Goal: Check status: Check status

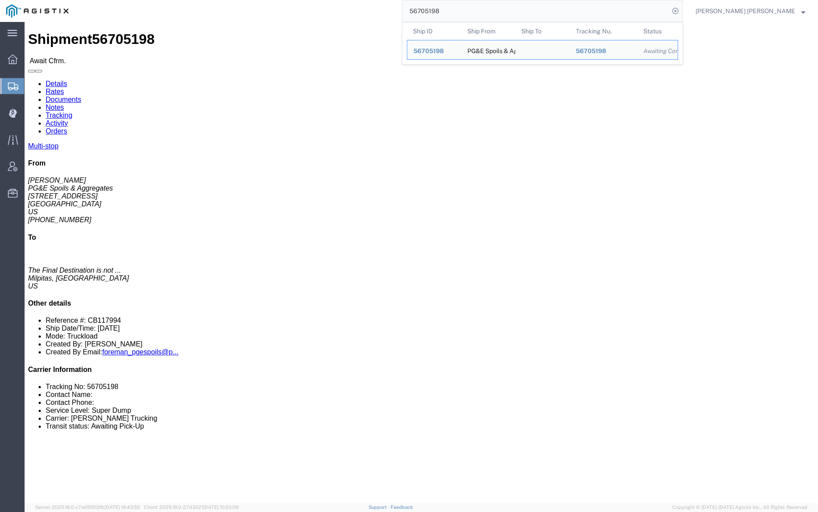
click at [466, 8] on input "56705198" at bounding box center [535, 10] width 267 height 21
paste input "691502"
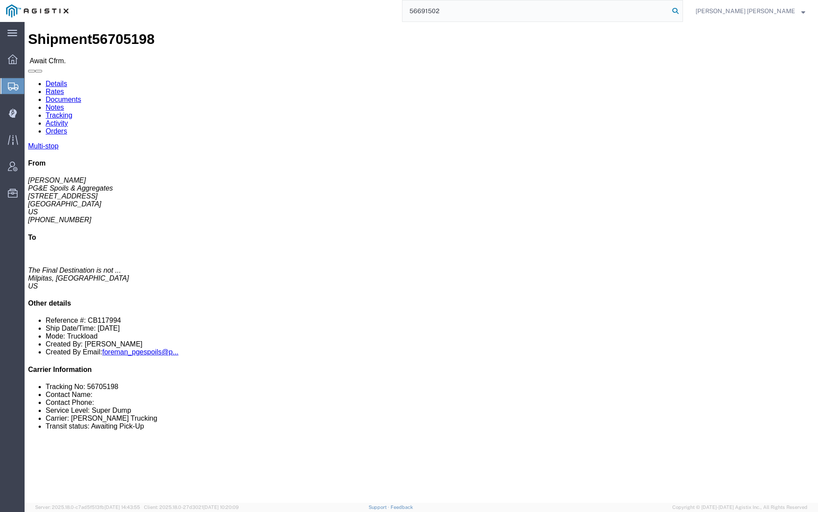
click at [681, 14] on icon at bounding box center [675, 11] width 12 height 12
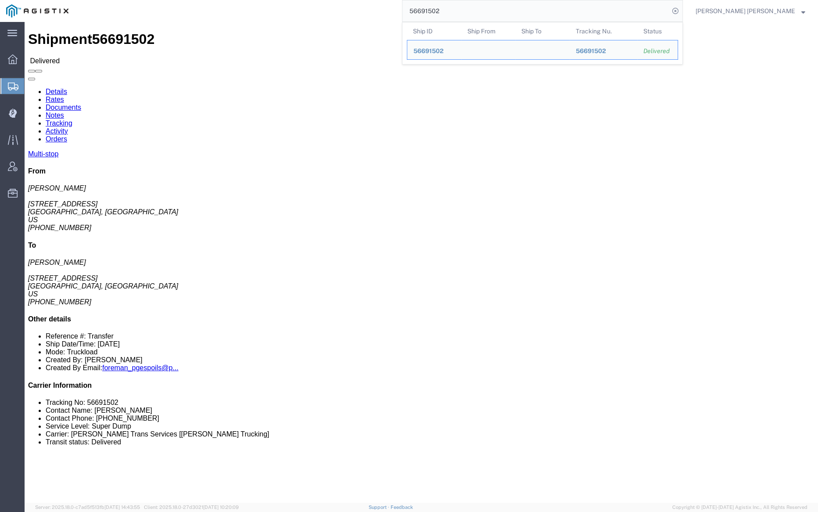
click link "Documents"
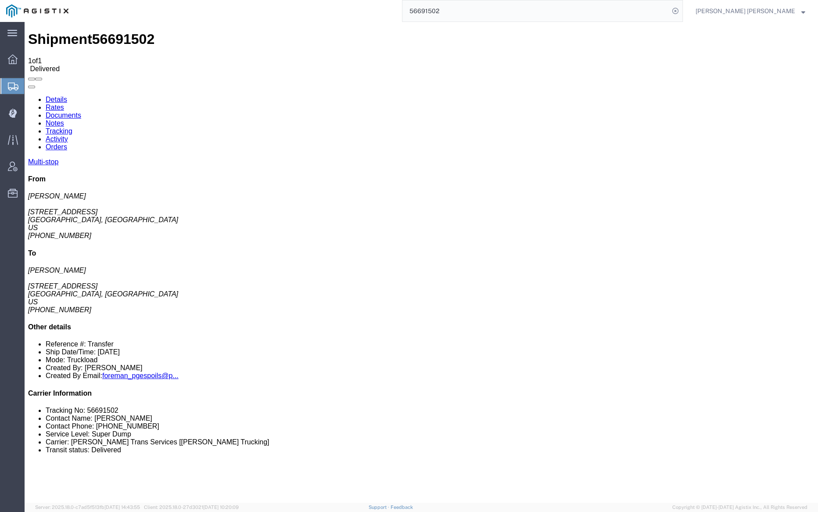
click at [64, 119] on link "Notes" at bounding box center [55, 122] width 18 height 7
click at [72, 127] on link "Tracking" at bounding box center [59, 130] width 27 height 7
click at [465, 13] on input "56691502" at bounding box center [535, 10] width 267 height 21
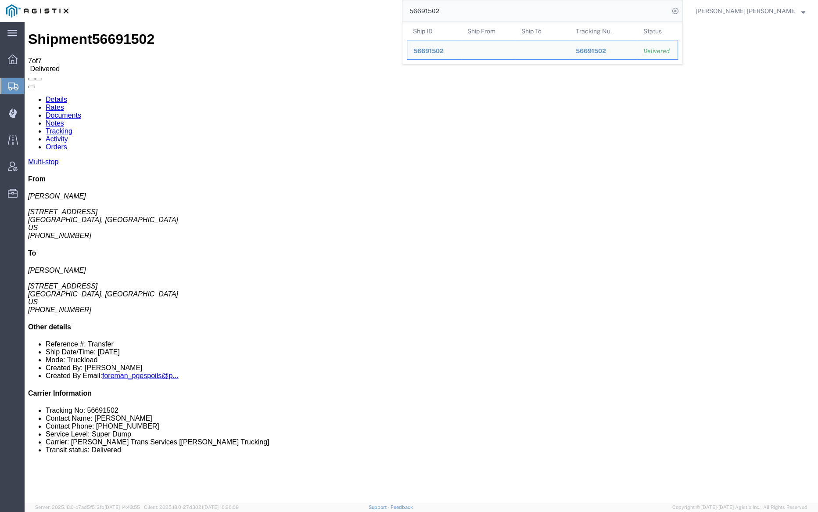
paste input "6"
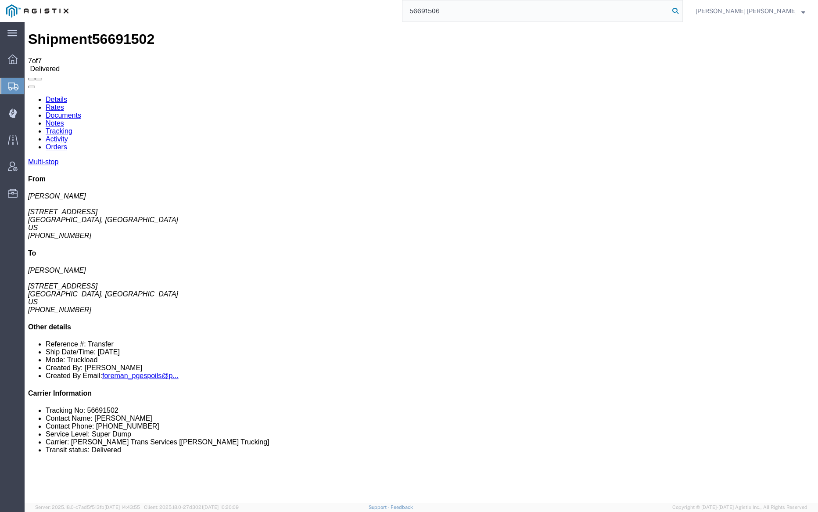
click at [681, 8] on icon at bounding box center [675, 11] width 12 height 12
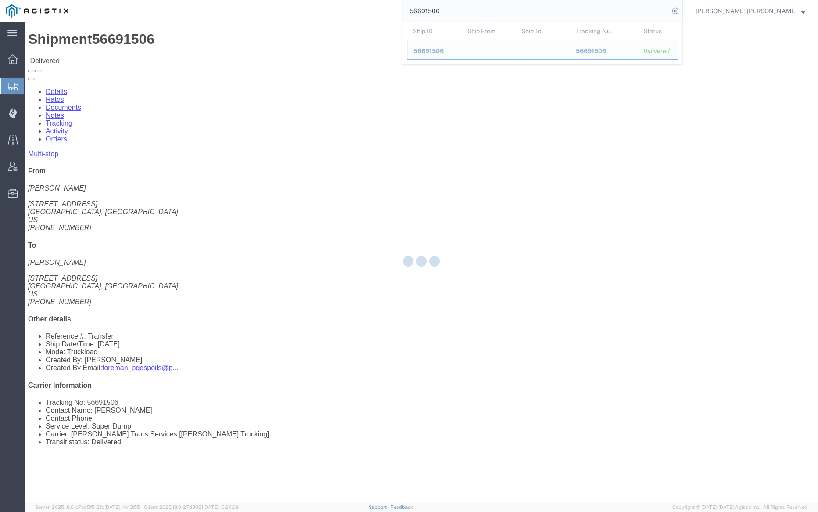
click div
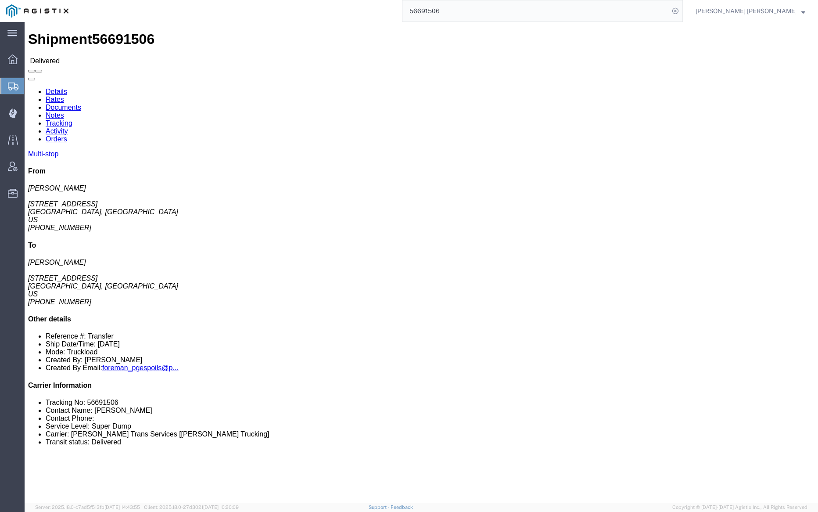
click link "Documents"
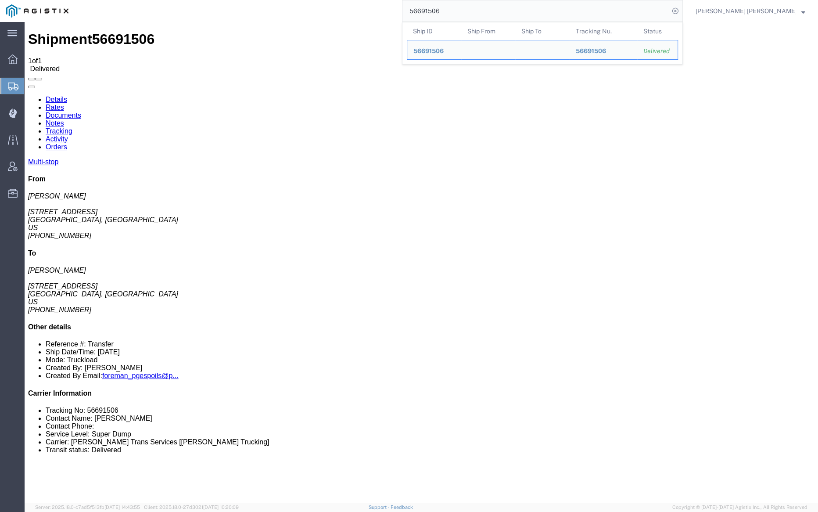
click at [467, 8] on input "56691506" at bounding box center [535, 10] width 267 height 21
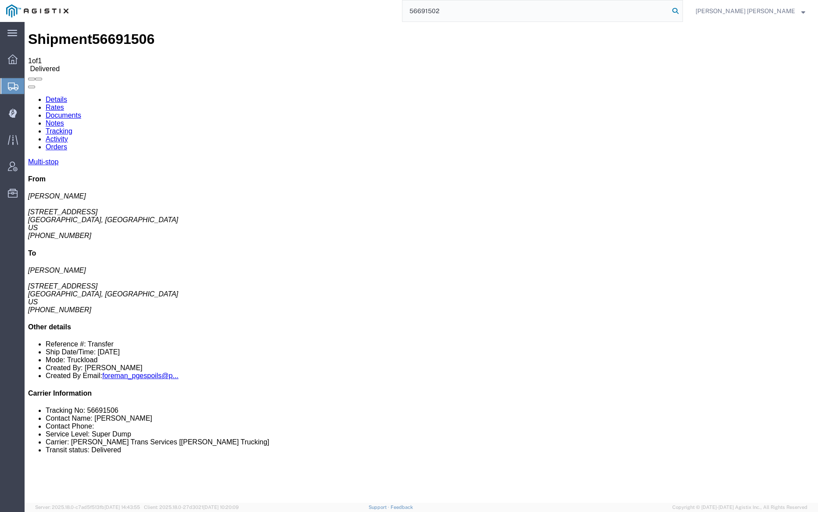
type input "56691502"
click at [681, 8] on icon at bounding box center [675, 11] width 12 height 12
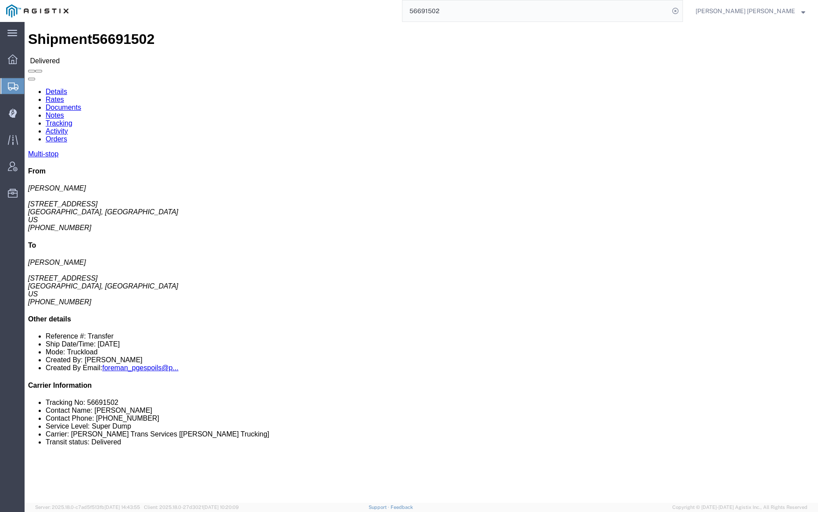
click link "Documents"
click link "Notes"
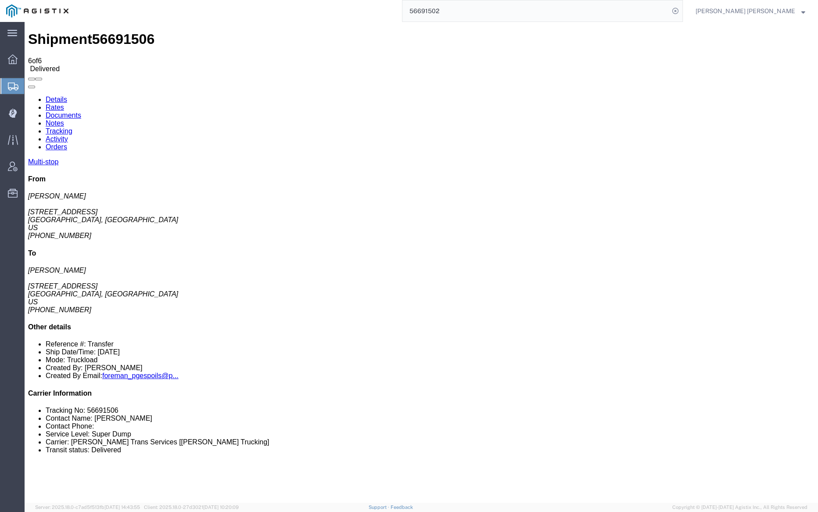
click at [72, 127] on link "Tracking" at bounding box center [59, 130] width 27 height 7
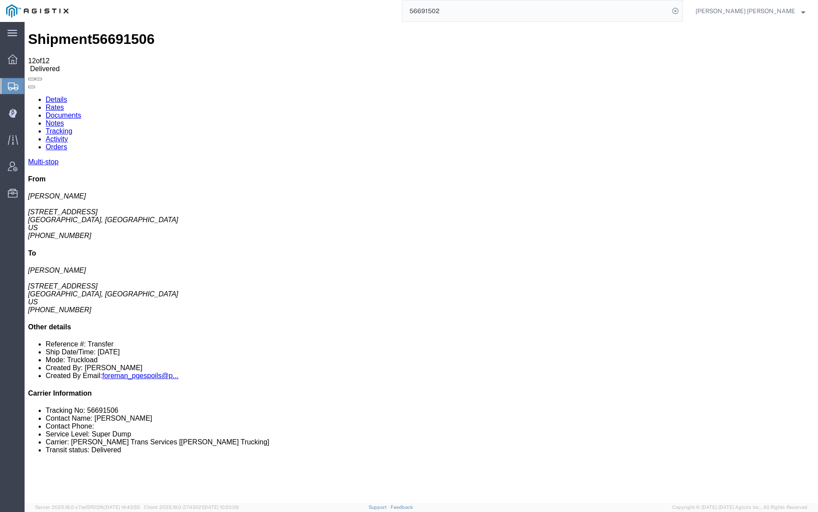
checkbox input "true"
click at [454, 9] on input "56691502" at bounding box center [535, 10] width 267 height 21
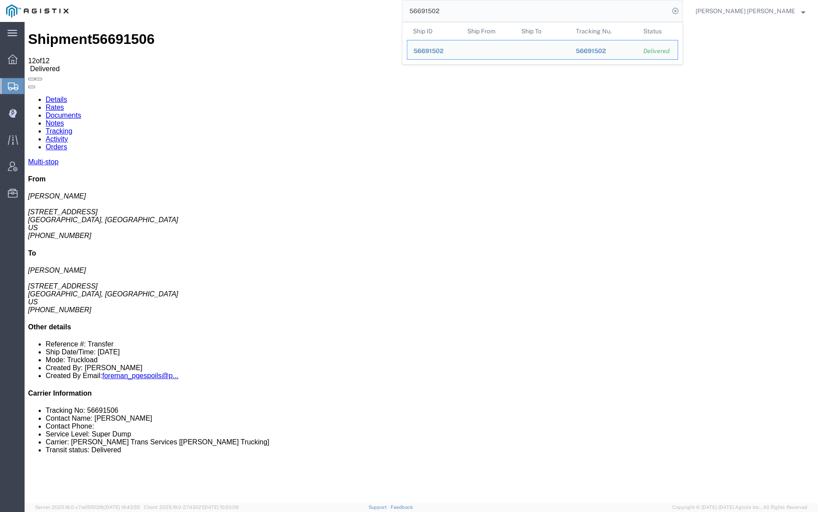
paste input "704119"
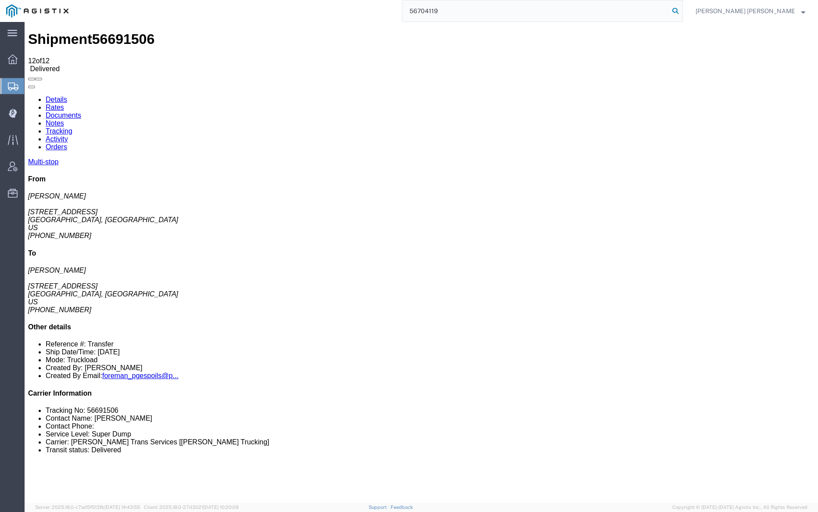
click at [681, 14] on icon at bounding box center [675, 11] width 12 height 12
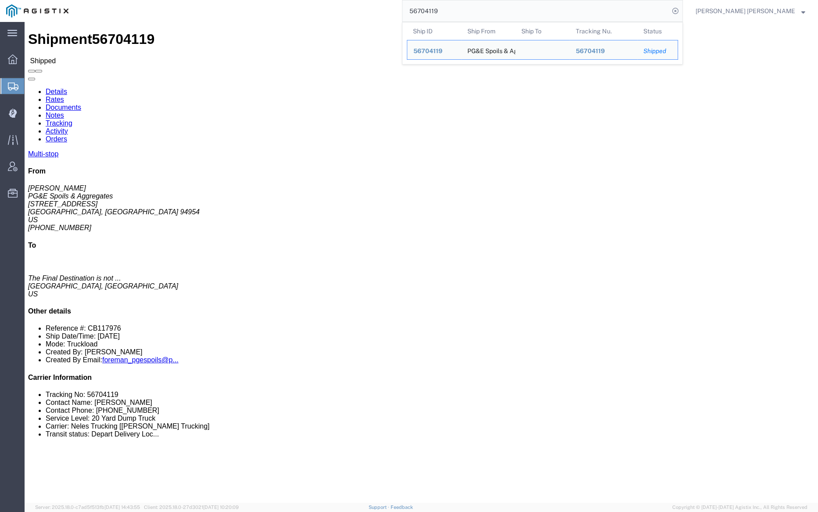
click link "Documents"
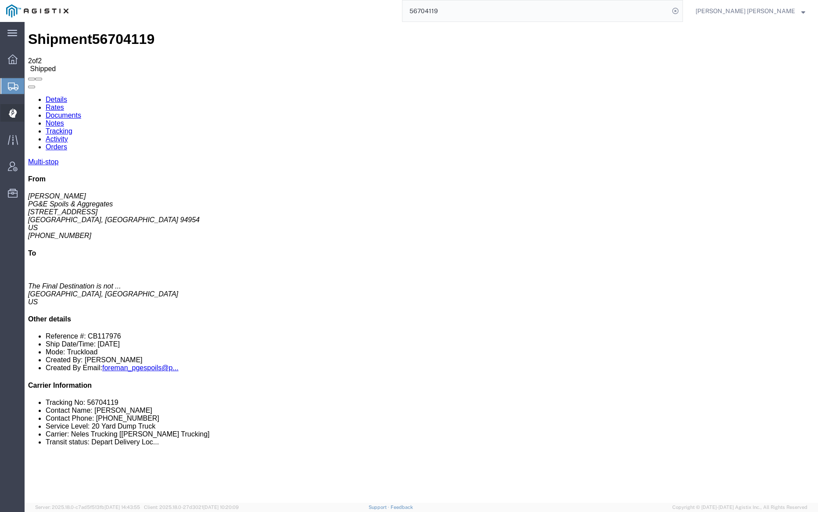
click at [30, 107] on span "Dispatch Manager" at bounding box center [27, 113] width 6 height 18
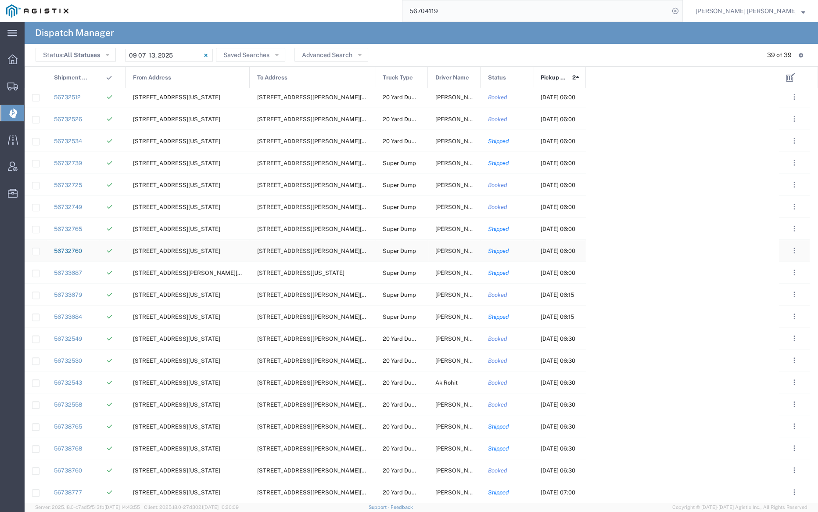
click at [71, 248] on link "56732760" at bounding box center [68, 250] width 28 height 7
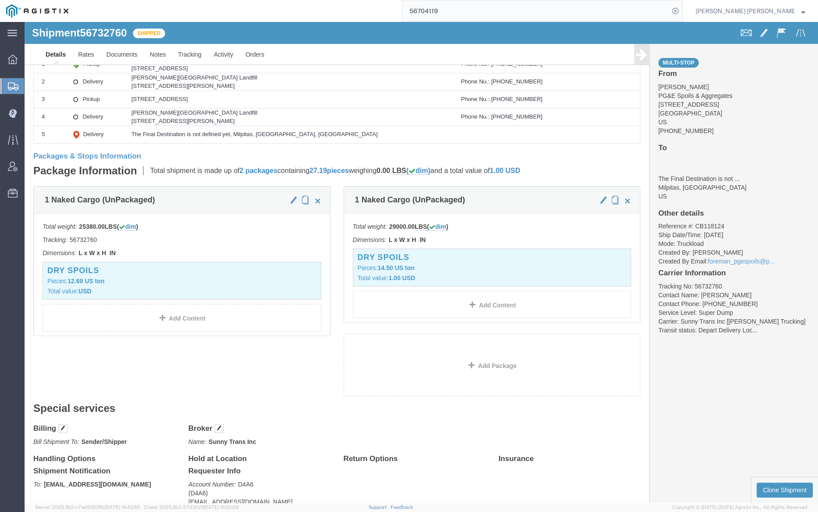
click at [474, 9] on input "56704119" at bounding box center [535, 10] width 267 height 21
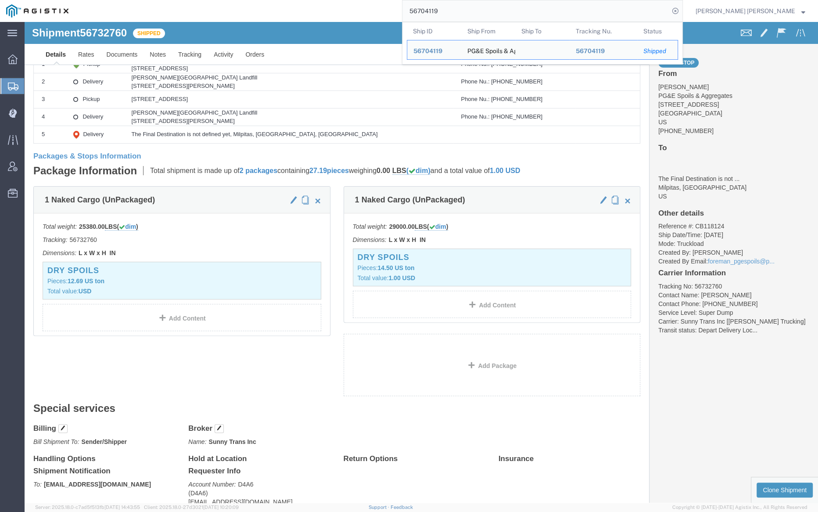
click at [474, 9] on input "56704119" at bounding box center [535, 10] width 267 height 21
paste input "20"
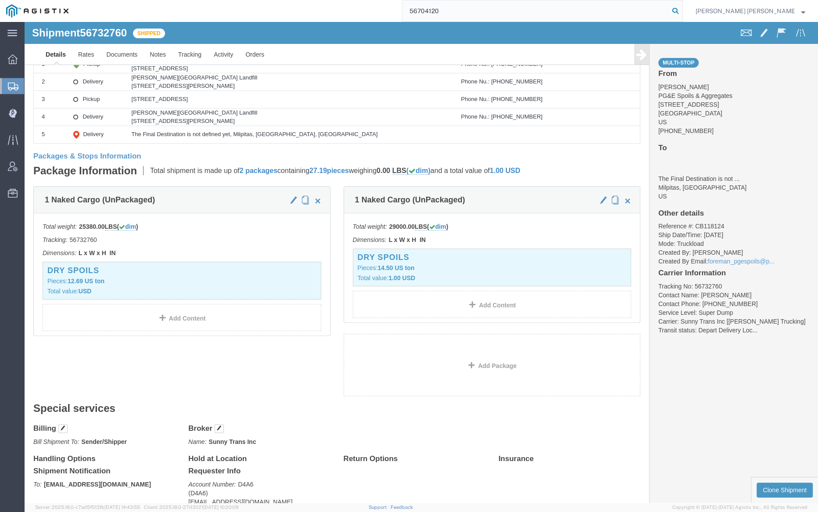
click at [681, 8] on icon at bounding box center [675, 11] width 12 height 12
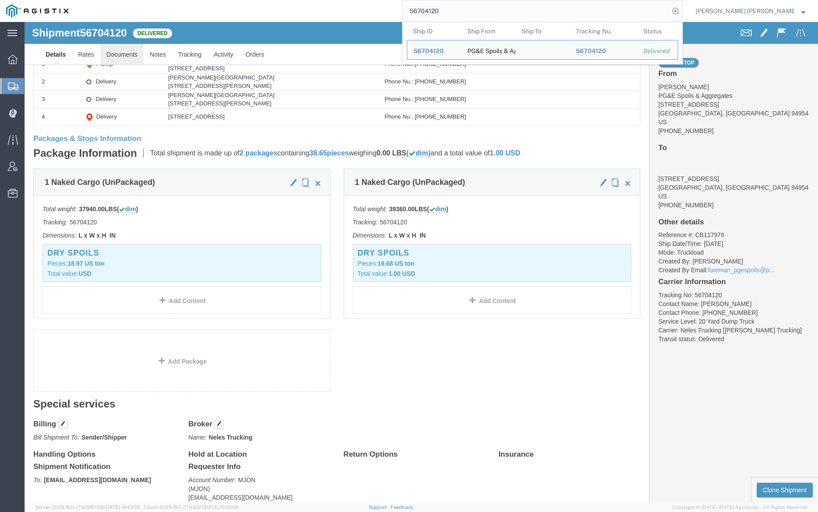
click link "Documents"
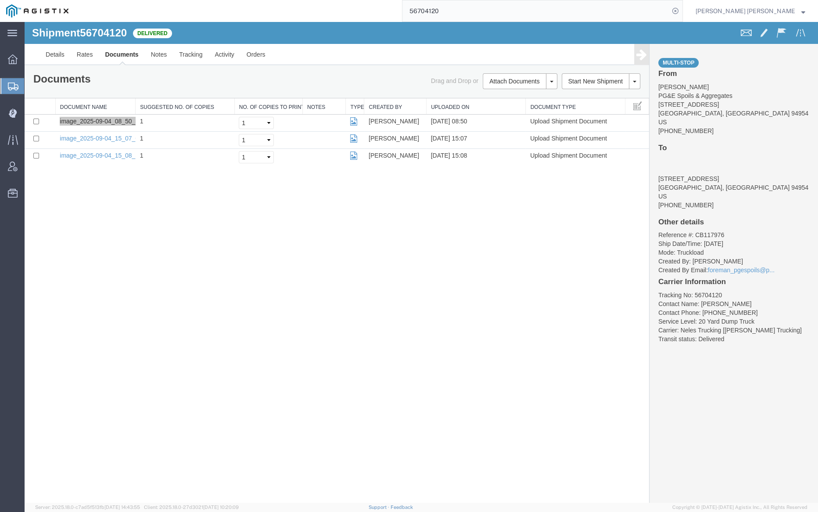
click at [470, 10] on input "56704120" at bounding box center [535, 10] width 267 height 21
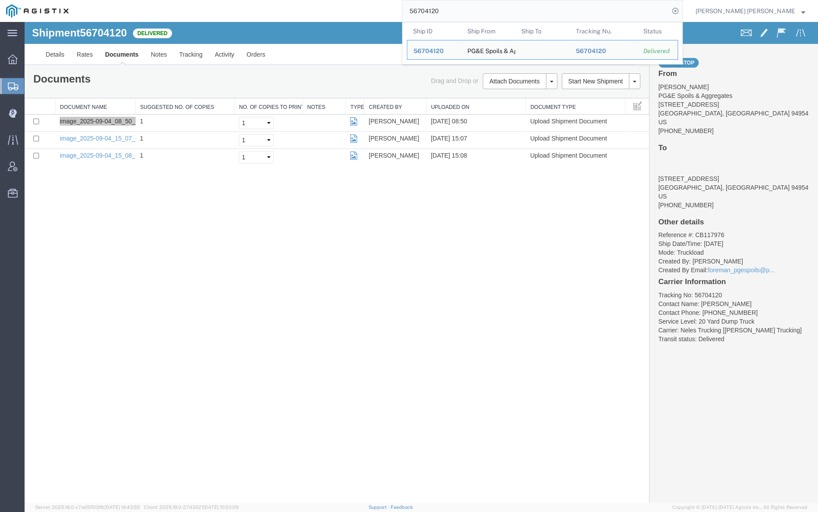
click at [470, 10] on input "56704120" at bounding box center [535, 10] width 267 height 21
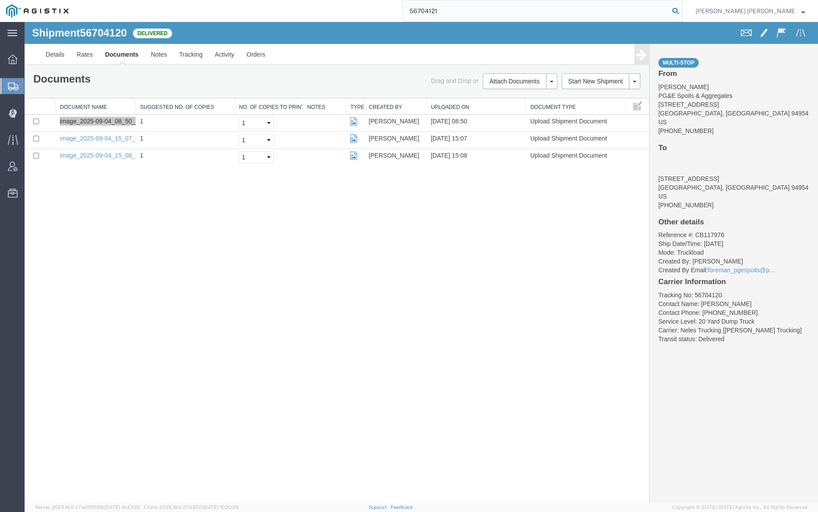
type input "56704121"
click at [681, 8] on icon at bounding box center [675, 11] width 12 height 12
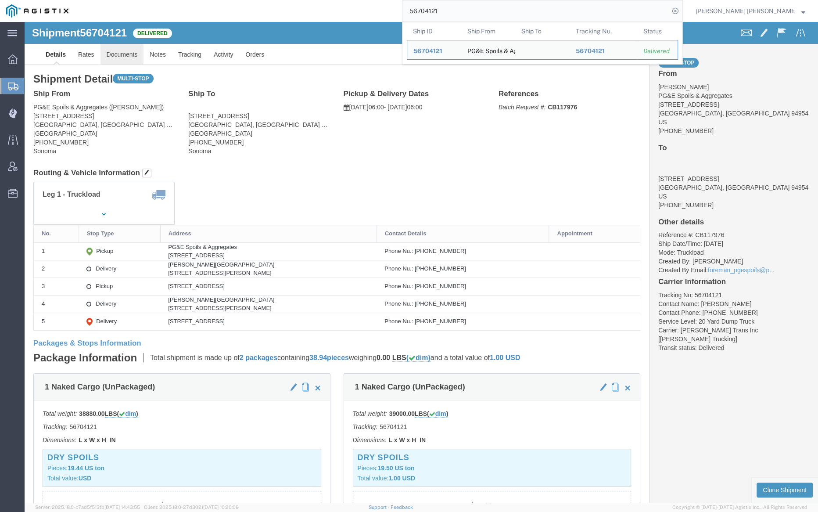
click link "Documents"
